Goal: Information Seeking & Learning: Compare options

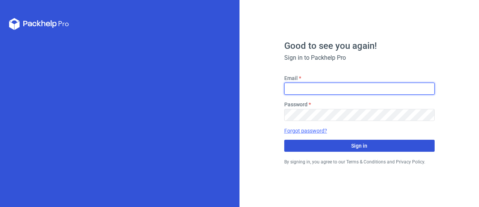
type input "[EMAIL_ADDRESS][DOMAIN_NAME]"
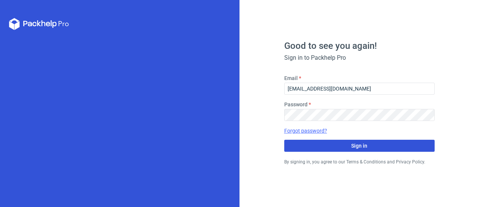
click at [320, 148] on button "Sign in" at bounding box center [359, 146] width 150 height 12
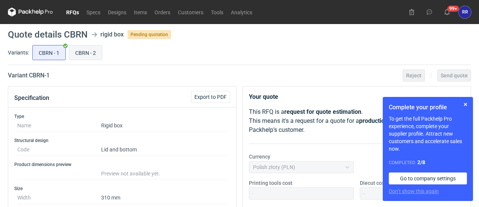
click at [86, 52] on input "CBRN - 2" at bounding box center [85, 52] width 33 height 14
radio input "true"
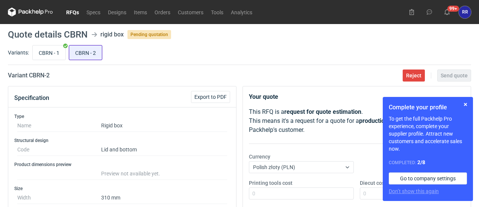
click at [33, 45] on input "CBRN - 1" at bounding box center [49, 52] width 33 height 14
radio input "true"
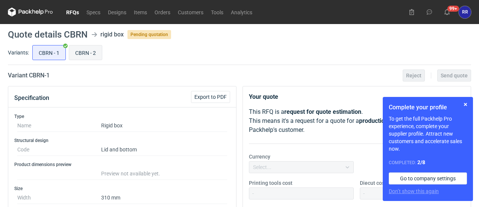
click at [69, 45] on input "CBRN - 2" at bounding box center [85, 52] width 33 height 14
radio input "true"
click at [33, 45] on input "CBRN - 1" at bounding box center [49, 52] width 33 height 14
radio input "true"
click at [69, 45] on input "CBRN - 2" at bounding box center [85, 52] width 33 height 14
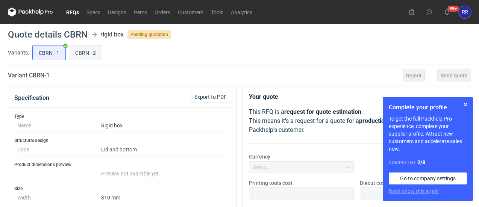
radio input "true"
click at [33, 45] on input "CBRN - 1" at bounding box center [49, 52] width 33 height 14
radio input "true"
click at [69, 45] on input "CBRN - 2" at bounding box center [85, 52] width 33 height 14
radio input "true"
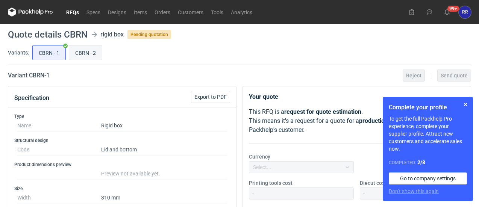
click at [33, 45] on input "CBRN - 1" at bounding box center [49, 52] width 33 height 14
radio input "true"
click at [69, 45] on input "CBRN - 2" at bounding box center [85, 52] width 33 height 14
radio input "true"
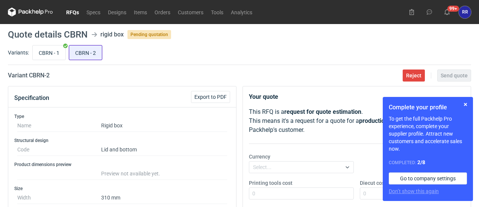
click at [86, 52] on input "CBRN - 2" at bounding box center [85, 52] width 33 height 14
